Goal: Find contact information: Find contact information

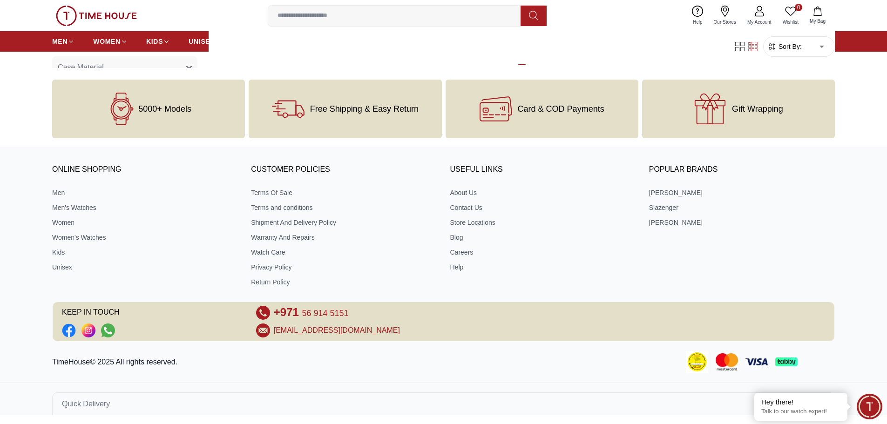
scroll to position [1268, 0]
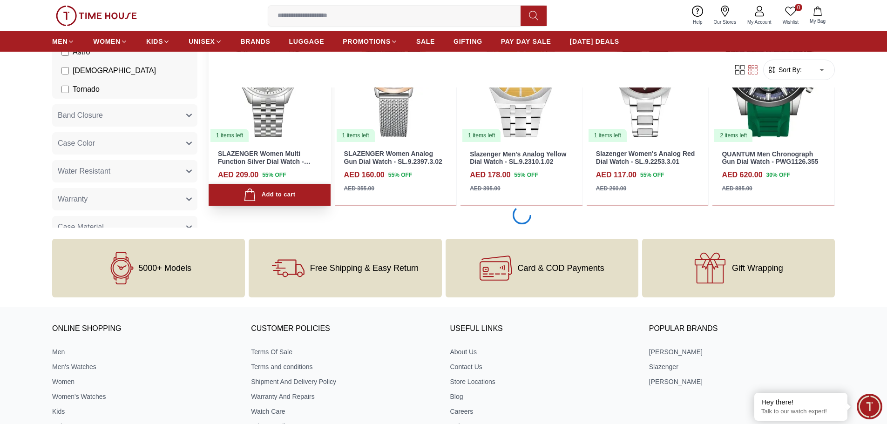
scroll to position [3028, 0]
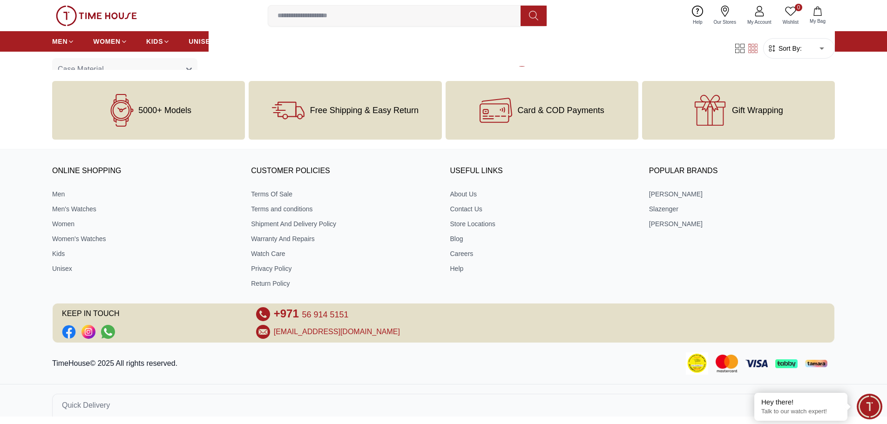
click at [379, 375] on div "TimeHouse© 2025 All rights reserved." at bounding box center [443, 363] width 887 height 22
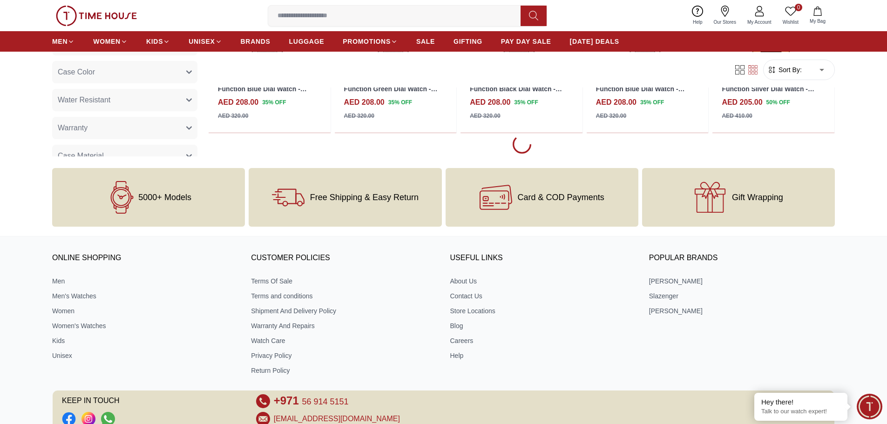
scroll to position [4791, 0]
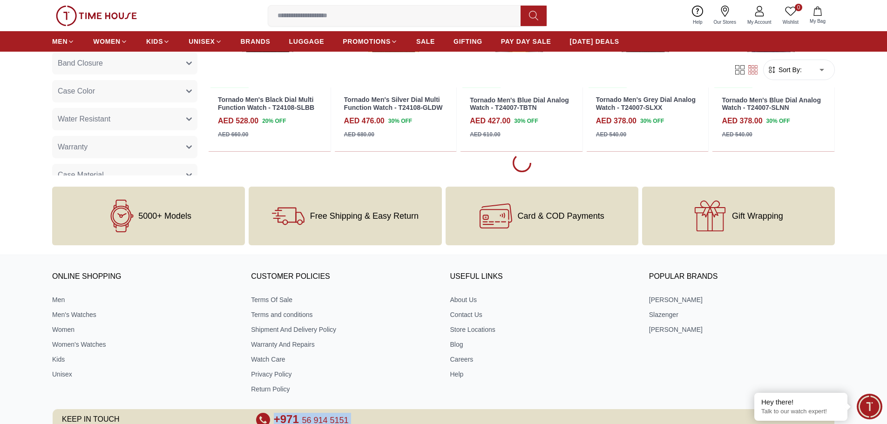
scroll to position [6554, 0]
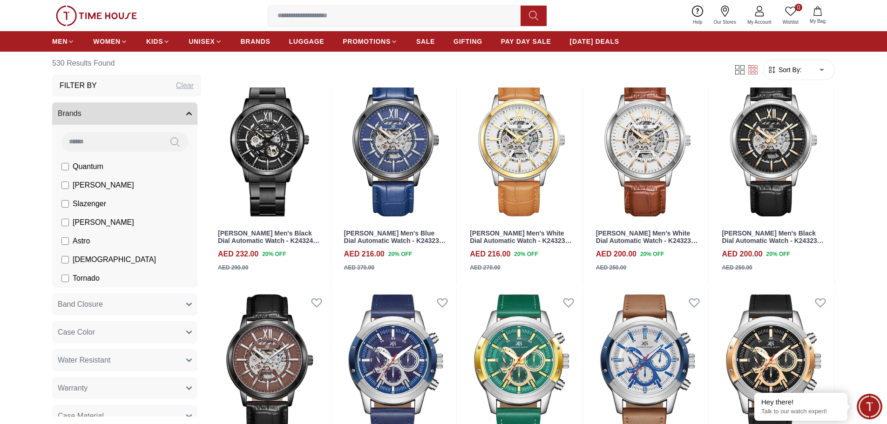
scroll to position [8112, 0]
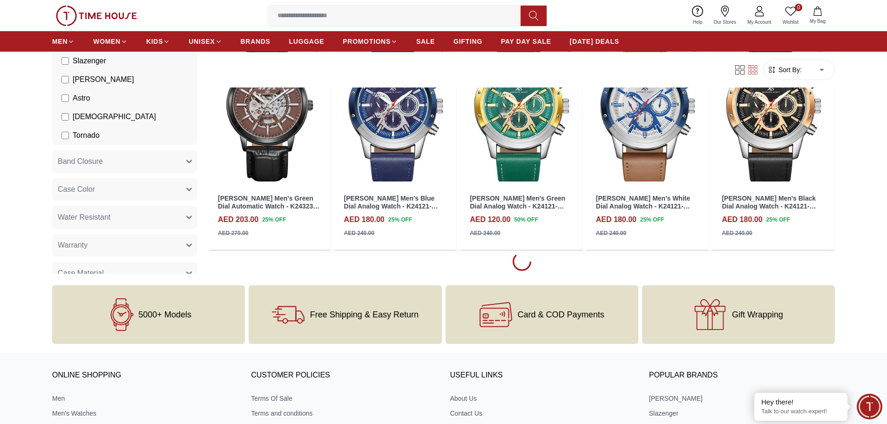
scroll to position [8317, 0]
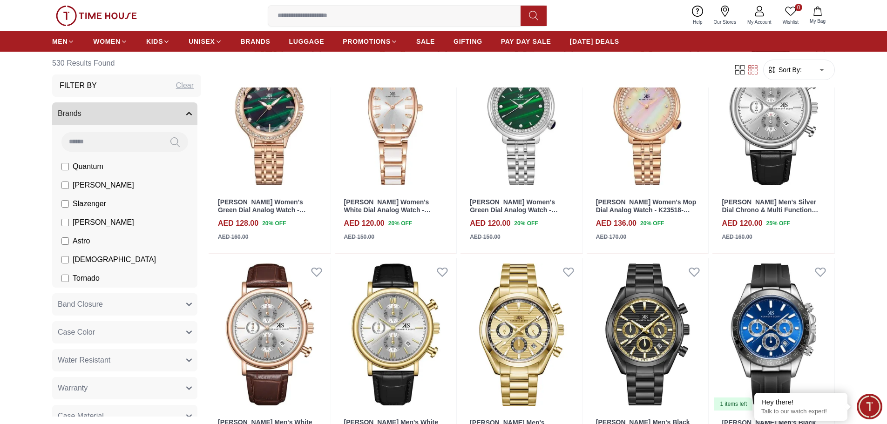
scroll to position [9990, 0]
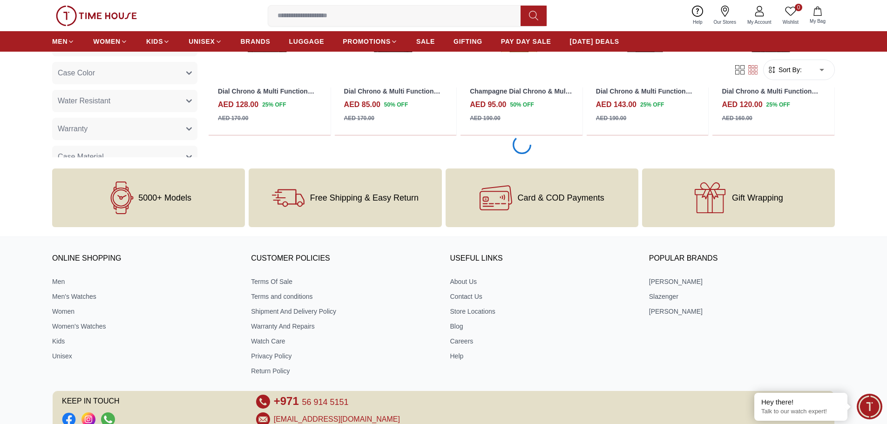
scroll to position [9940, 0]
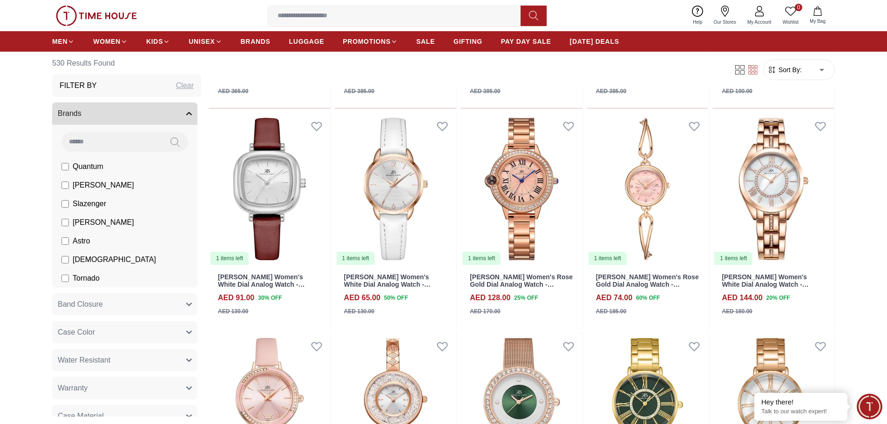
scroll to position [11842, 0]
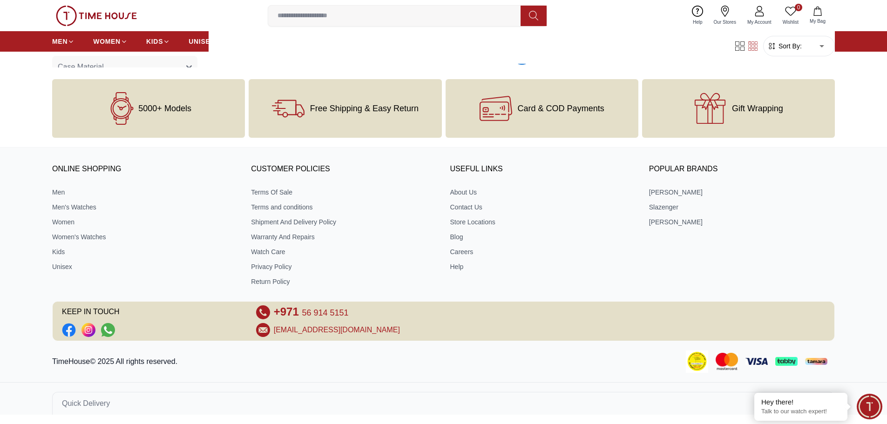
click at [275, 311] on link "[PHONE_NUMBER]" at bounding box center [311, 312] width 75 height 14
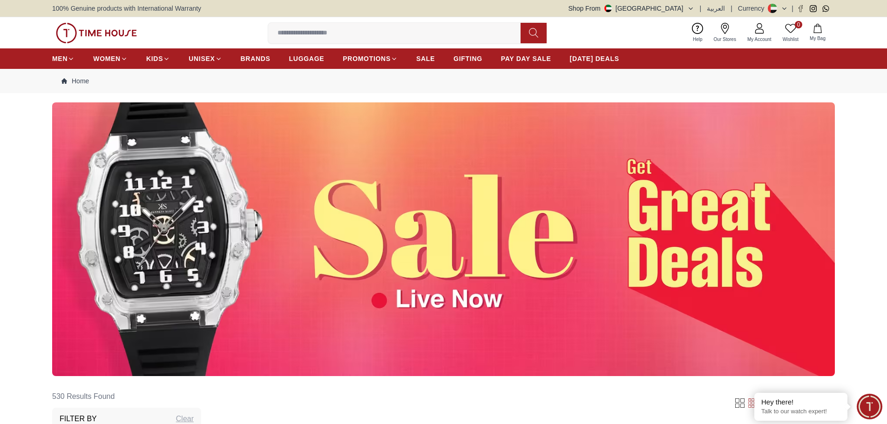
click at [98, 32] on img at bounding box center [96, 33] width 81 height 20
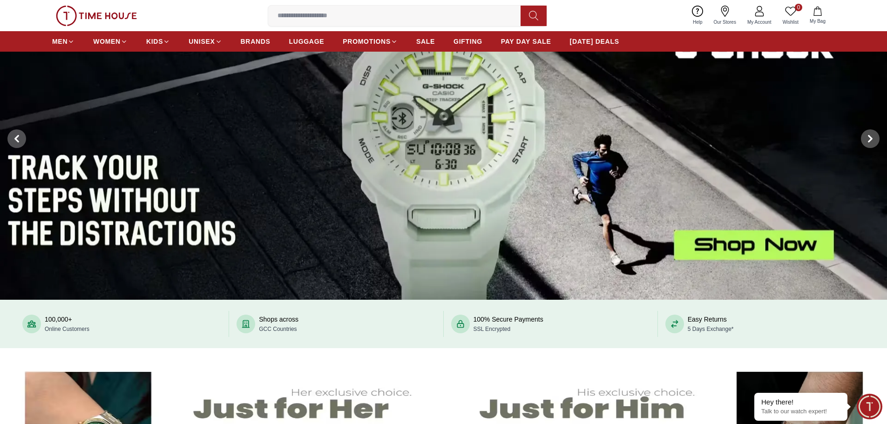
scroll to position [233, 0]
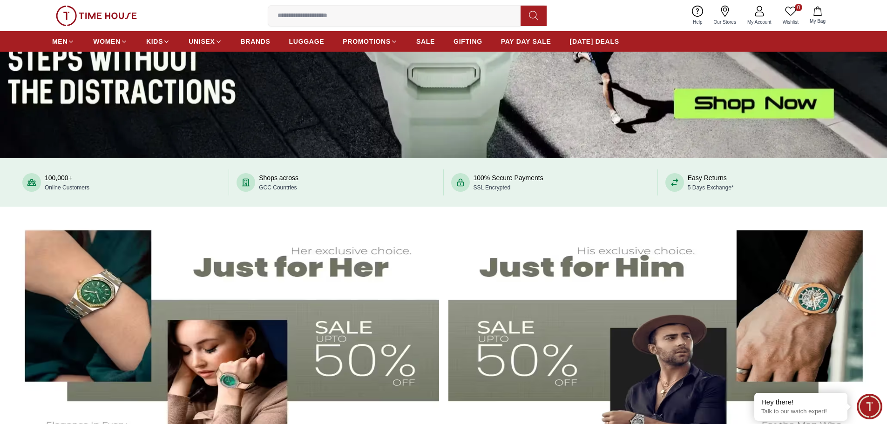
click at [869, 406] on span "Minimize live chat window" at bounding box center [869, 407] width 34 height 34
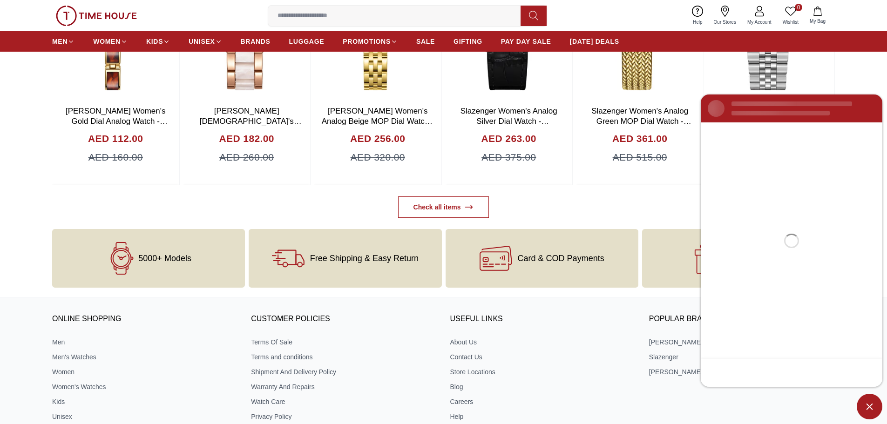
scroll to position [3981, 0]
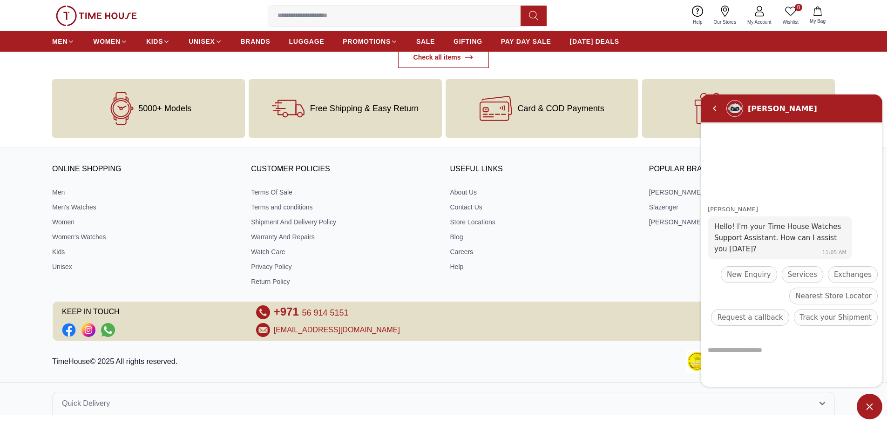
drag, startPoint x: 362, startPoint y: 312, endPoint x: 279, endPoint y: 320, distance: 83.2
click at [278, 320] on div "[PHONE_NUMBER] [EMAIL_ADDRESS][DOMAIN_NAME]" at bounding box center [443, 321] width 375 height 32
click at [357, 313] on div "[PHONE_NUMBER]" at bounding box center [443, 312] width 375 height 14
drag, startPoint x: 363, startPoint y: 313, endPoint x: 276, endPoint y: 312, distance: 87.1
click at [276, 312] on div "[PHONE_NUMBER]" at bounding box center [443, 312] width 375 height 14
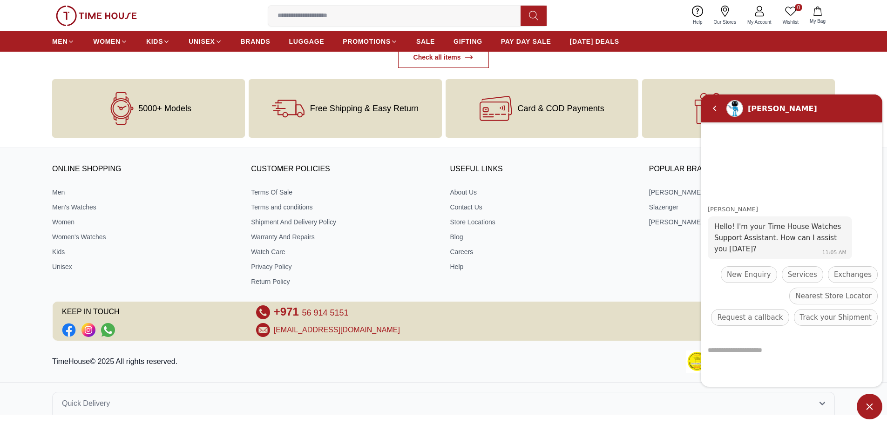
copy link "[PHONE_NUMBER]"
drag, startPoint x: 435, startPoint y: 328, endPoint x: 274, endPoint y: 333, distance: 161.6
click at [274, 333] on div "[EMAIL_ADDRESS][DOMAIN_NAME]" at bounding box center [443, 330] width 375 height 14
copy link "[EMAIL_ADDRESS][DOMAIN_NAME]"
click at [238, 343] on div "ONLINE SHOPPING Men Men's Watches Women Women's Watches Kids Unisex CUSTOMER PO…" at bounding box center [443, 286] width 887 height 258
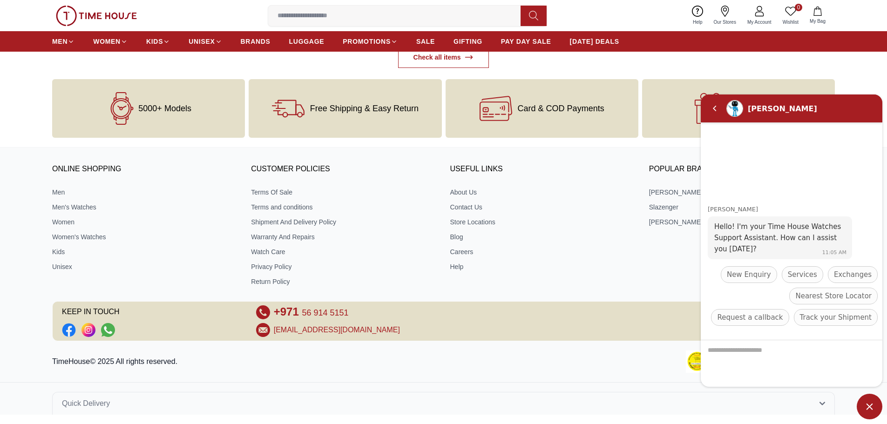
click at [833, 79] on div "Gift Wrapping" at bounding box center [738, 108] width 193 height 59
click at [712, 112] on em "Back" at bounding box center [714, 108] width 19 height 19
